Goal: Task Accomplishment & Management: Manage account settings

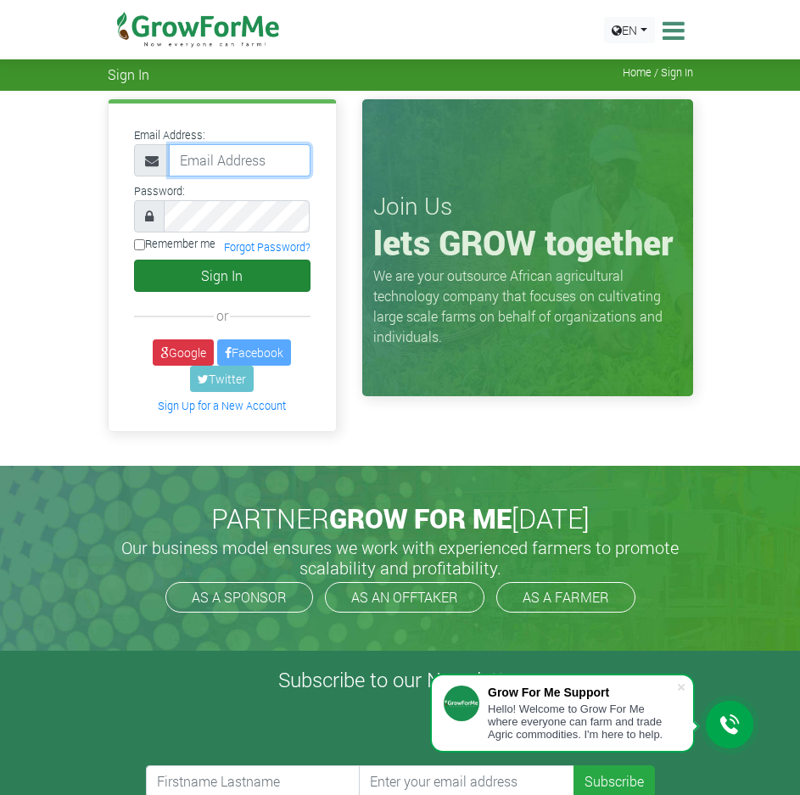
type input "trade@growforme.com"
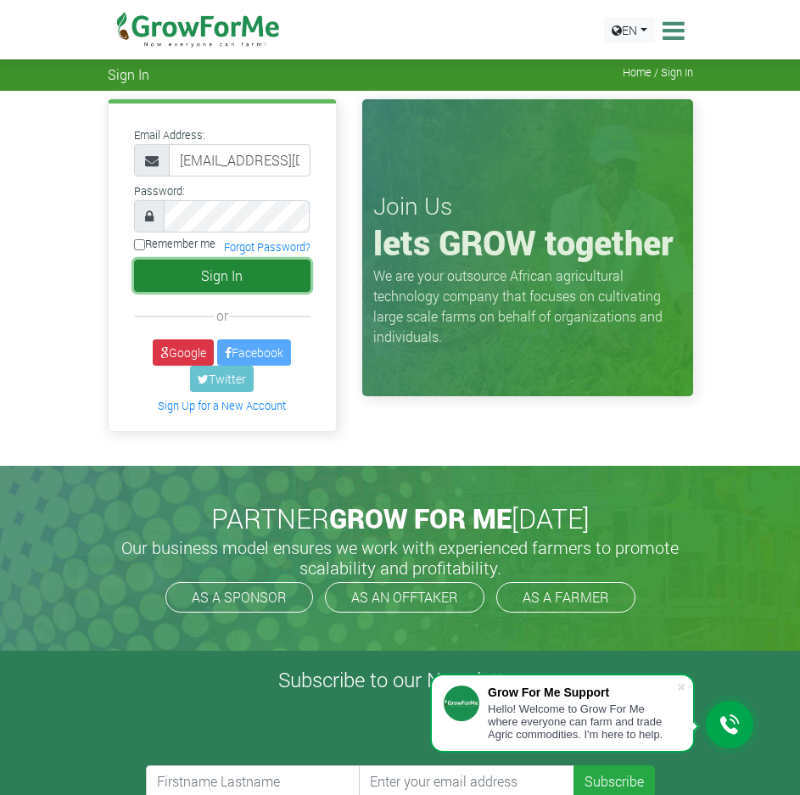
click at [211, 282] on button "Sign In" at bounding box center [222, 276] width 177 height 32
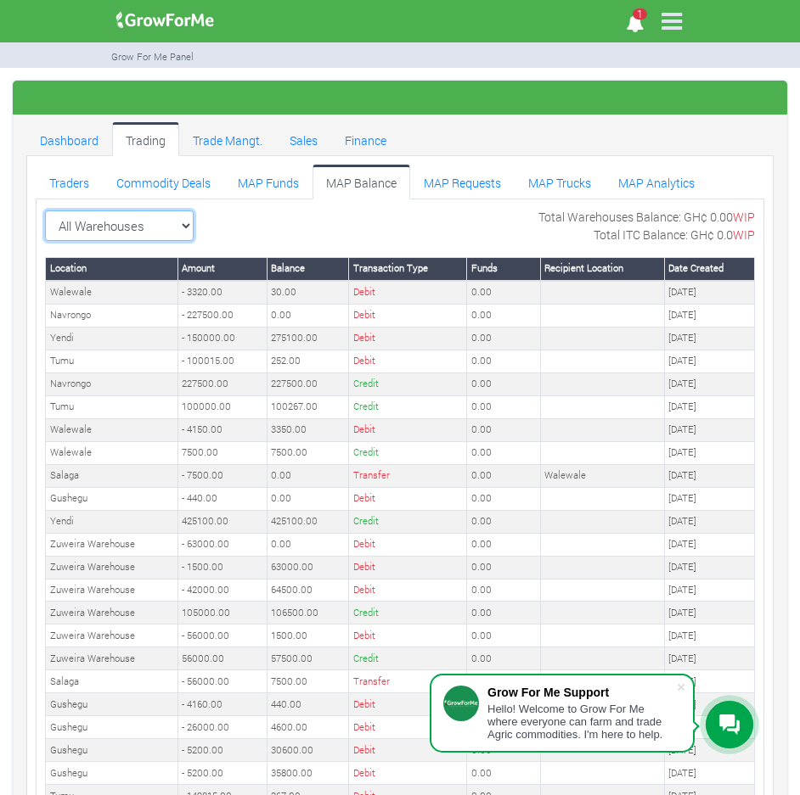
click at [174, 227] on select "All Warehouses TDX Navrongo Walewale Garu (Faranaya) Kintampo Langbensi WamiAgr…" at bounding box center [119, 226] width 149 height 31
select select "?warehouse=1"
click at [45, 211] on select "All Warehouses TDX Navrongo Walewale Garu (Faranaya) Kintampo Langbensi WamiAgr…" at bounding box center [119, 226] width 149 height 31
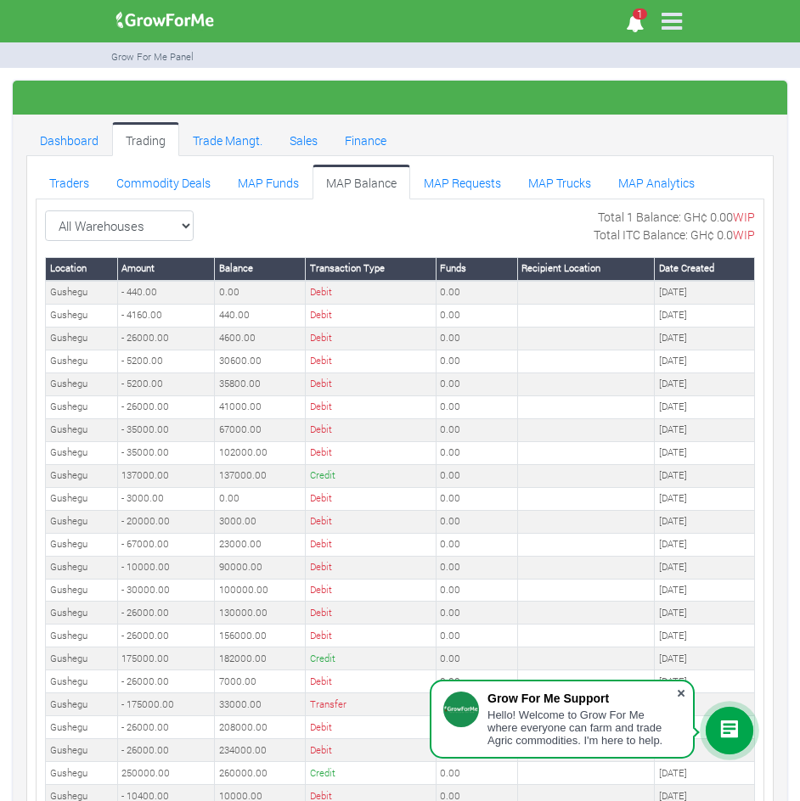
click at [680, 699] on span at bounding box center [680, 693] width 17 height 17
click at [168, 216] on select "All Warehouses TDX Navrongo [GEOGRAPHIC_DATA] Garu ([GEOGRAPHIC_DATA]) [GEOGRAP…" at bounding box center [119, 226] width 149 height 31
select select "?warehouse=24"
click at [45, 211] on select "All Warehouses TDX Navrongo Walewale Garu (Faranaya) Kintampo Langbensi WamiAgr…" at bounding box center [119, 226] width 149 height 31
